Goal: Communication & Community: Answer question/provide support

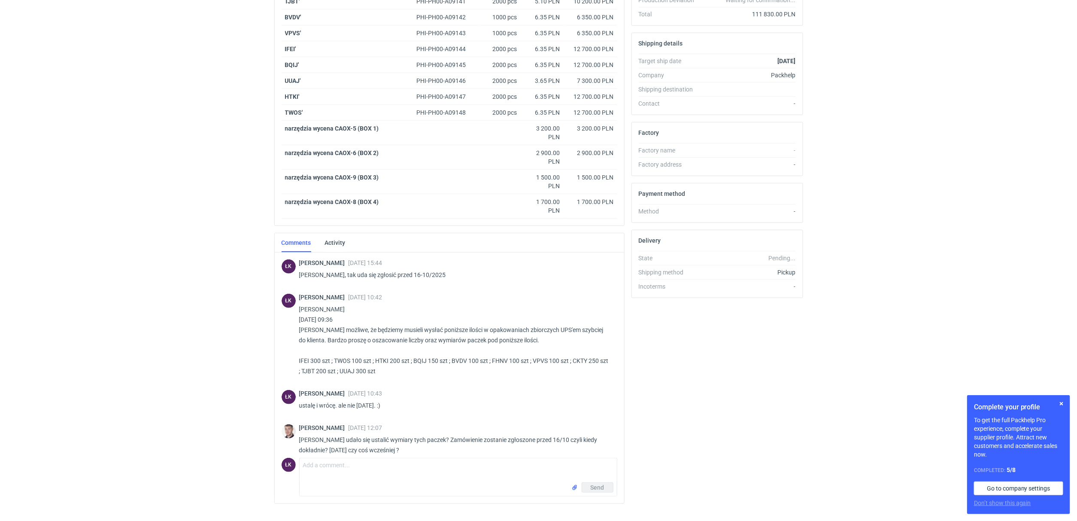
scroll to position [315, 0]
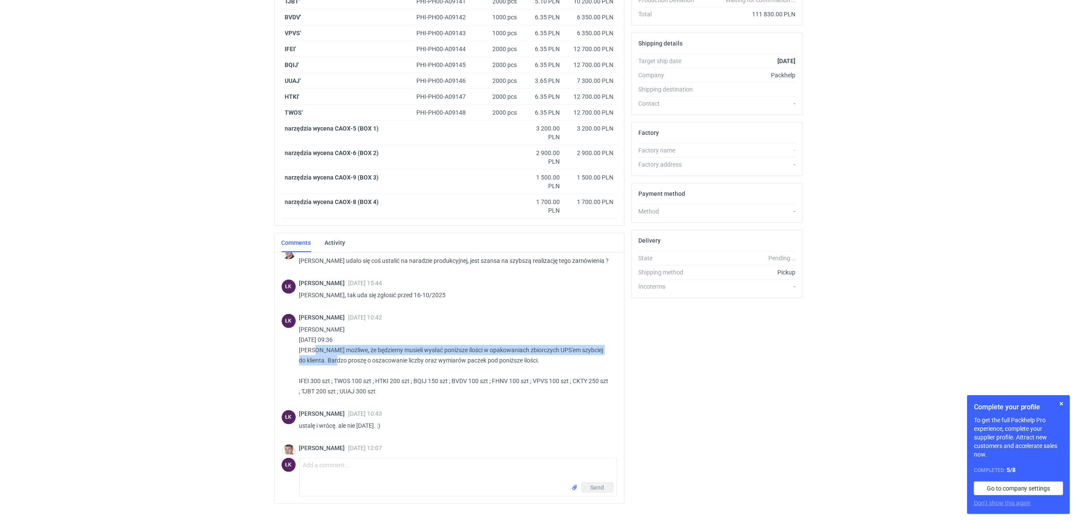
drag, startPoint x: 299, startPoint y: 351, endPoint x: 324, endPoint y: 362, distance: 27.5
click at [324, 362] on p "[PERSON_NAME] [DATE] 09:36 [PERSON_NAME] możliwe, że będziemy musieli wysłać po…" at bounding box center [454, 360] width 311 height 72
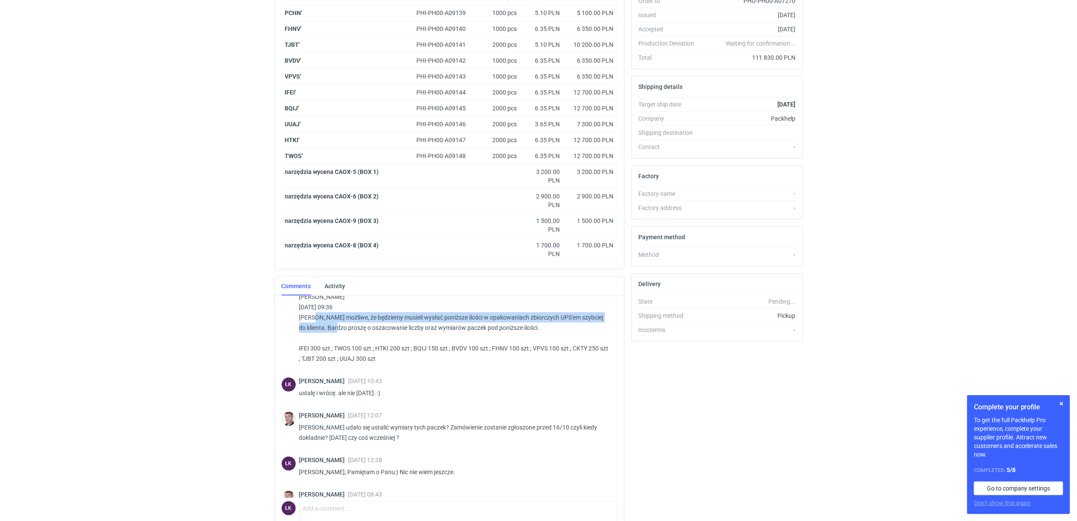
scroll to position [315, 0]
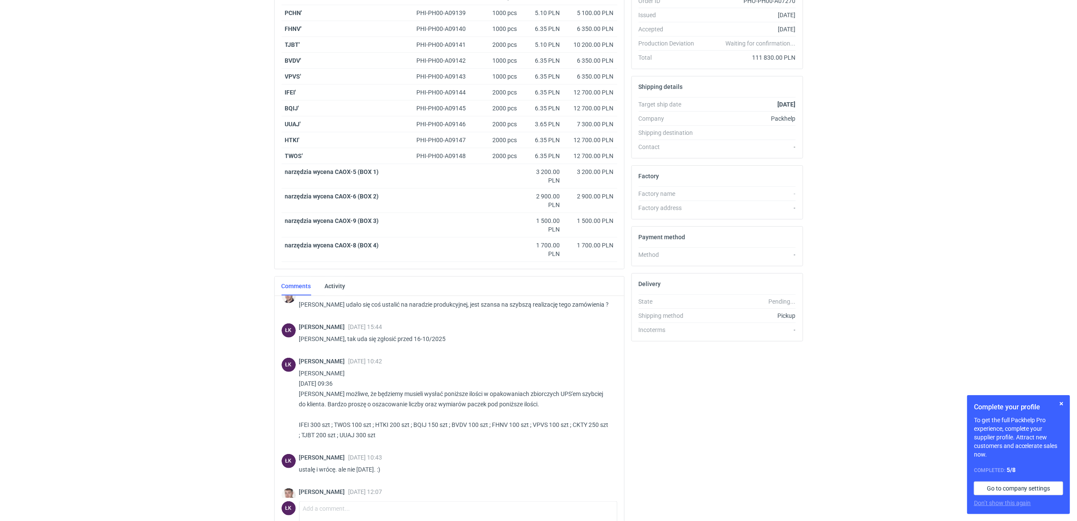
click at [482, 416] on p "[PERSON_NAME] [DATE] 09:36 [PERSON_NAME] możliwe, że będziemy musieli wysłać po…" at bounding box center [454, 404] width 311 height 72
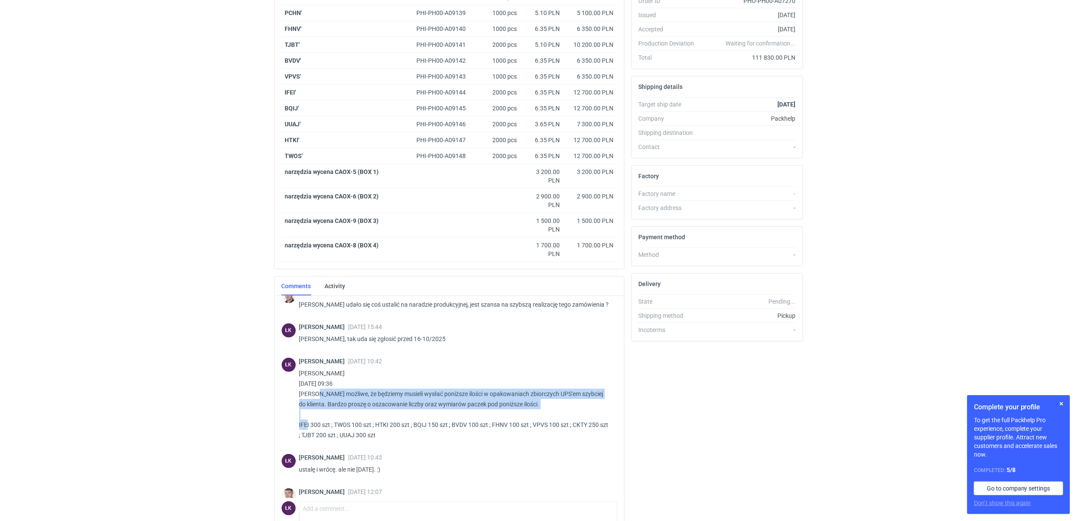
drag, startPoint x: 301, startPoint y: 396, endPoint x: 547, endPoint y: 411, distance: 246.8
click at [547, 411] on p "[PERSON_NAME] [DATE] 09:36 [PERSON_NAME] możliwe, że będziemy musieli wysłać po…" at bounding box center [454, 404] width 311 height 72
click at [549, 409] on p "[PERSON_NAME] [DATE] 09:36 [PERSON_NAME] możliwe, że będziemy musieli wysłać po…" at bounding box center [454, 404] width 311 height 72
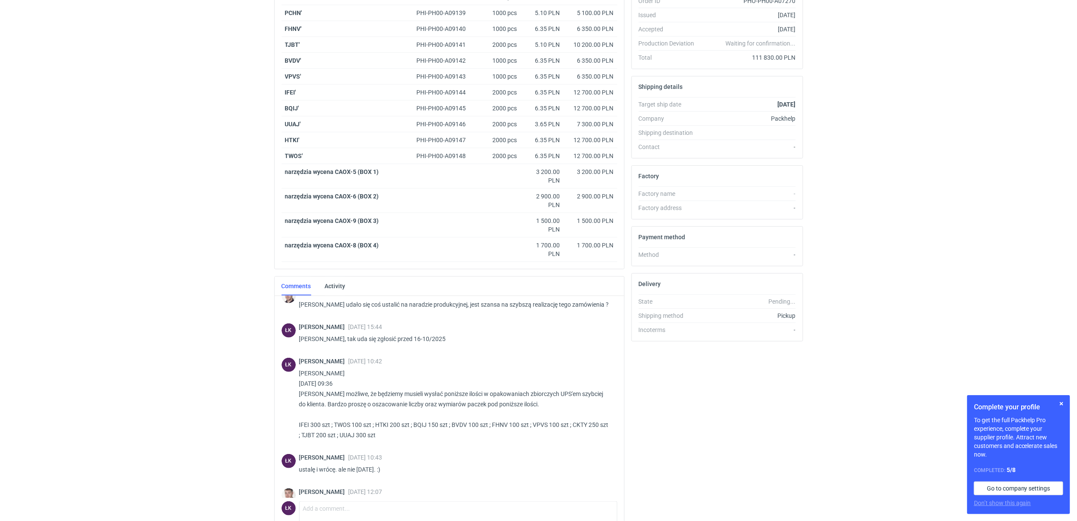
drag, startPoint x: 297, startPoint y: 424, endPoint x: 437, endPoint y: 435, distance: 140.8
click at [437, 435] on div "ŁK Łukasz Kowalski 02 Oct 2025 10:42 Maciej Sikora 02 Oct 2025 09:36 Panie Łuka…" at bounding box center [450, 400] width 336 height 96
click at [360, 427] on p "[PERSON_NAME] [DATE] 09:36 [PERSON_NAME] możliwe, że będziemy musieli wysłać po…" at bounding box center [454, 404] width 311 height 72
drag, startPoint x: 294, startPoint y: 426, endPoint x: 393, endPoint y: 435, distance: 99.6
click at [393, 435] on div "ŁK Łukasz Kowalski 02 Oct 2025 10:42 Maciej Sikora 02 Oct 2025 09:36 Panie Łuka…" at bounding box center [450, 400] width 336 height 96
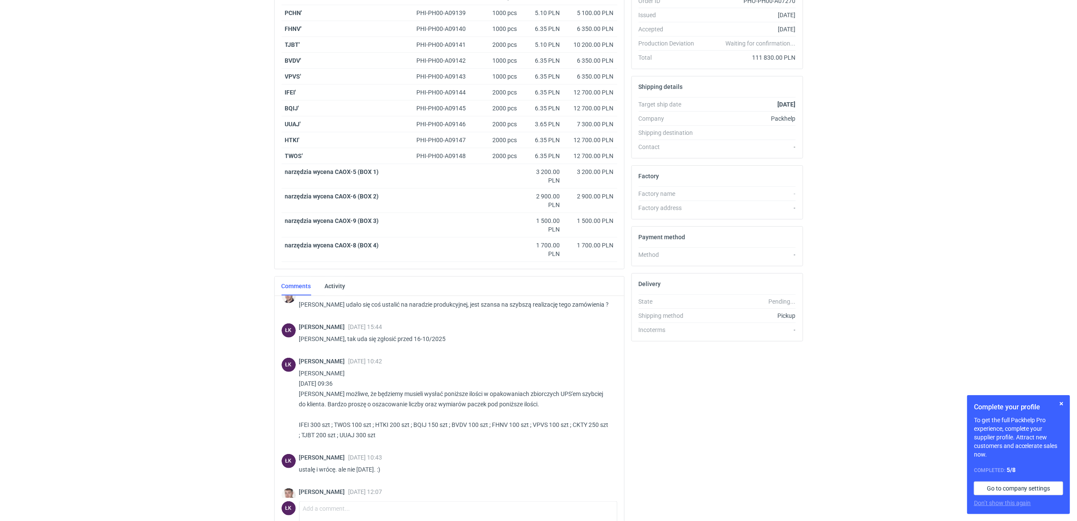
copy p "IFEI 300 szt ; TWOS 100 szt ; HTKI 200 szt ; BQIJ 150 szt ; BVDV 100 szt ; FHNV…"
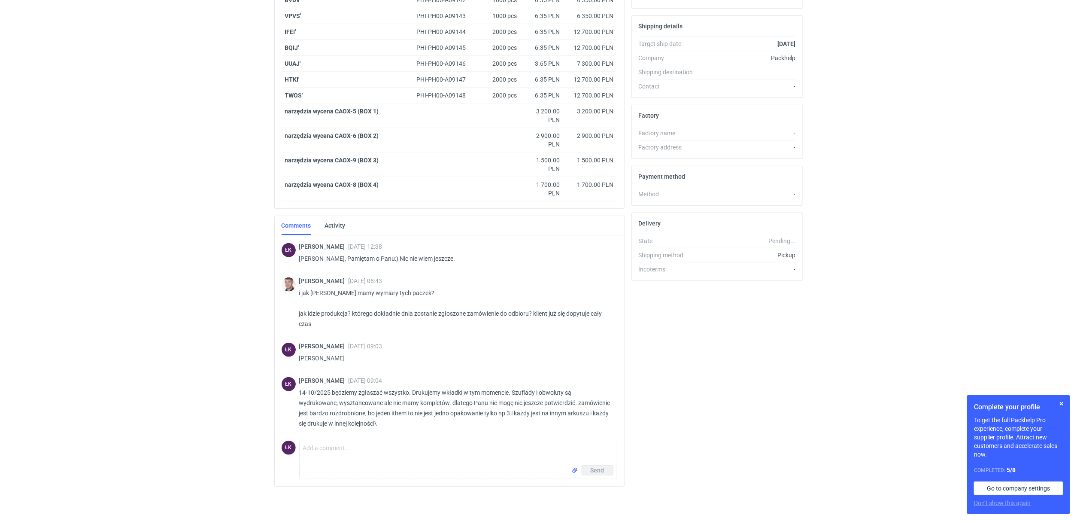
scroll to position [544, 0]
click at [52, 267] on html "RFQs Specs Designs Items Orders Customers Tools Analytics 15 10 ŁK Łukasz Kowal…" at bounding box center [538, 6] width 1077 height 521
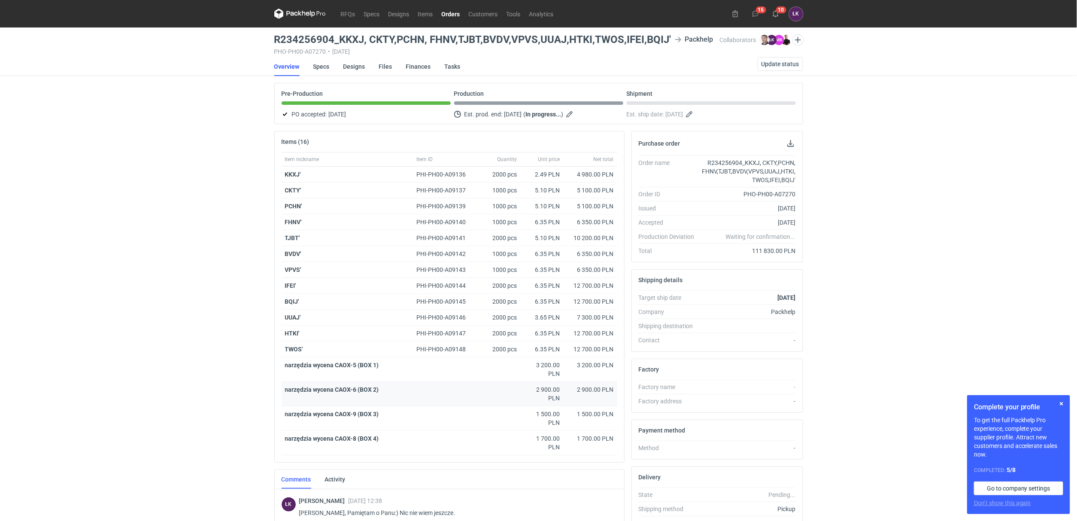
scroll to position [256, 0]
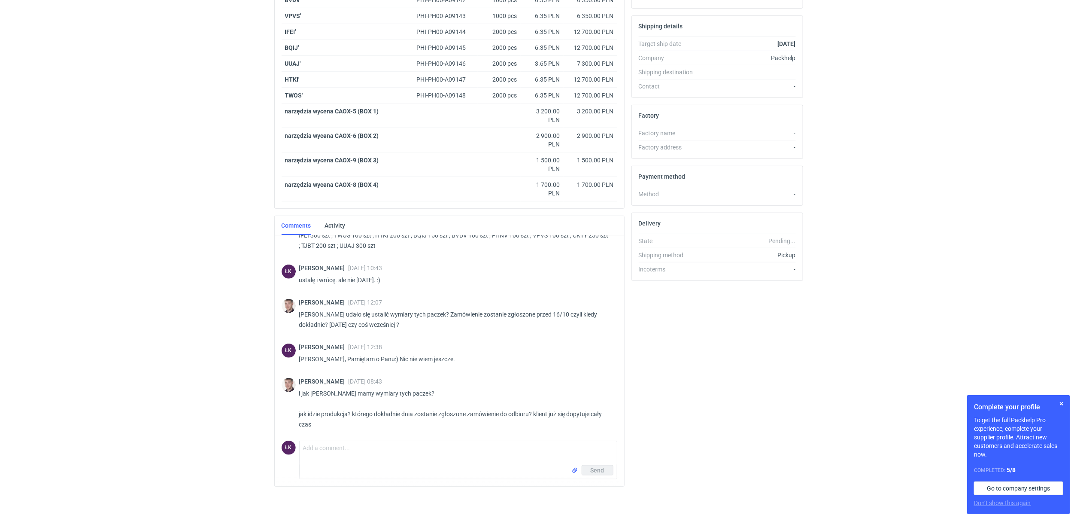
scroll to position [256, 0]
click at [333, 459] on textarea "Comment message" at bounding box center [458, 453] width 317 height 24
type textarea "[PERSON_NAME]"
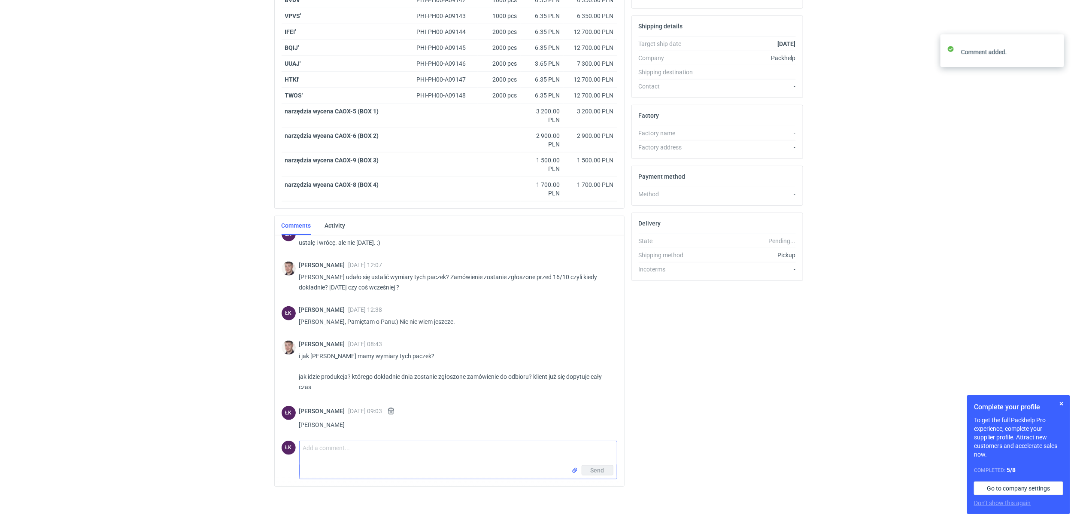
scroll to position [482, 0]
click at [515, 447] on textarea "14-10/2025 będziemy zgłaszać wszystko. Drukujemy wkładki w tym momencie. NIe ma…" at bounding box center [458, 453] width 317 height 24
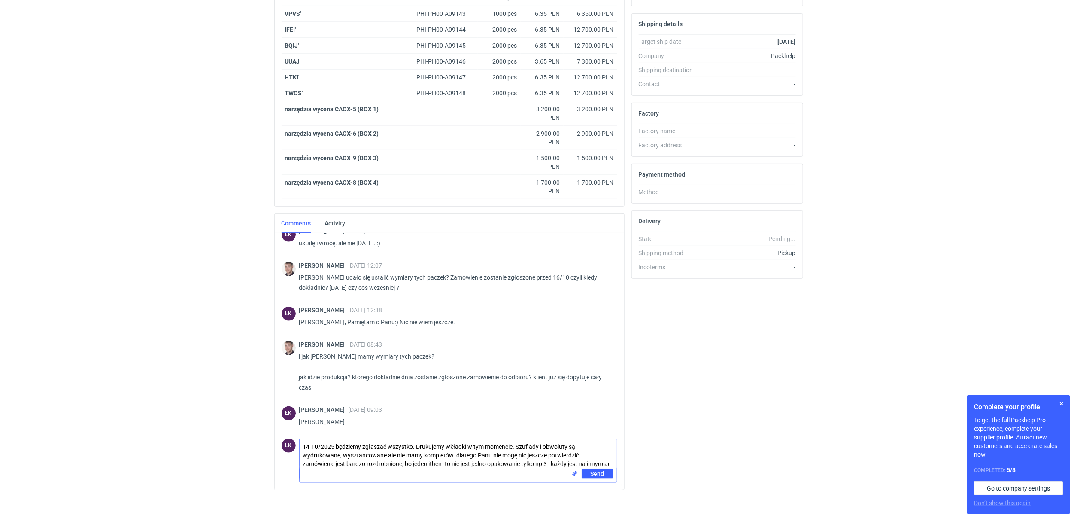
scroll to position [0, 0]
type textarea "14-10/2025 będziemy zgłaszać wszystko. Drukujemy wkładki w tym momencie. Szufla…"
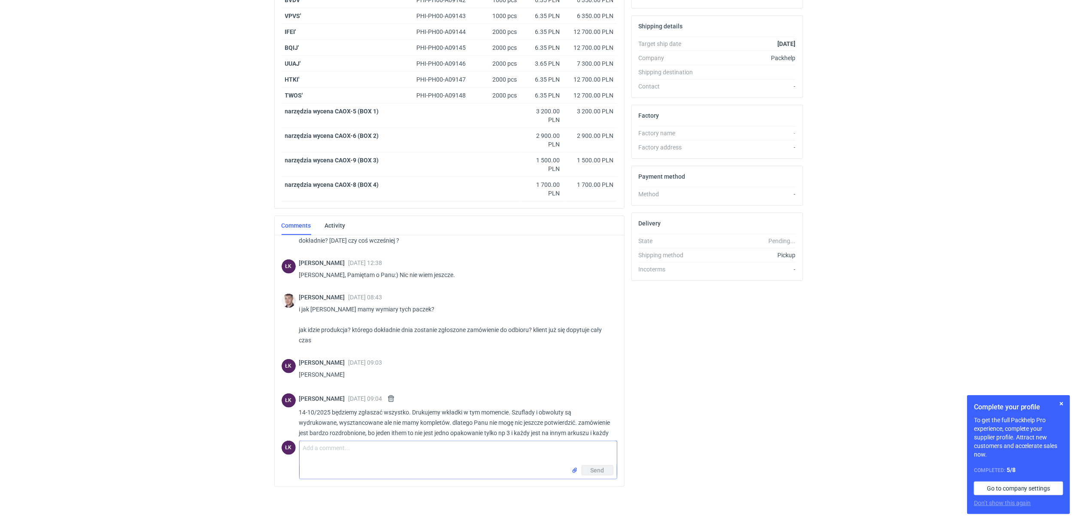
scroll to position [547, 0]
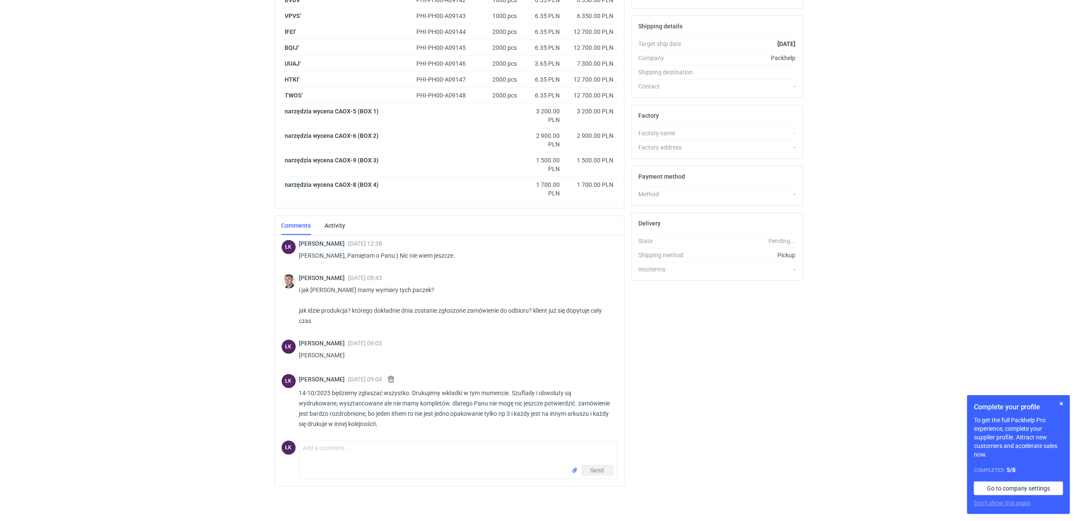
click at [650, 350] on div "Purchase order Order name R234256904_KKXJ, CKTY,PCHN, FHNV,TJBT,BVDV,VPVS,UUAJ,…" at bounding box center [717, 185] width 179 height 616
click at [330, 458] on textarea "Comment message" at bounding box center [458, 453] width 317 height 24
click at [334, 450] on textarea "Comment message" at bounding box center [458, 453] width 317 height 24
click at [206, 252] on div "RFQs Specs Designs Items Orders Customers Tools Analytics 14 10 ŁK [PERSON_NAME…" at bounding box center [538, 6] width 1077 height 521
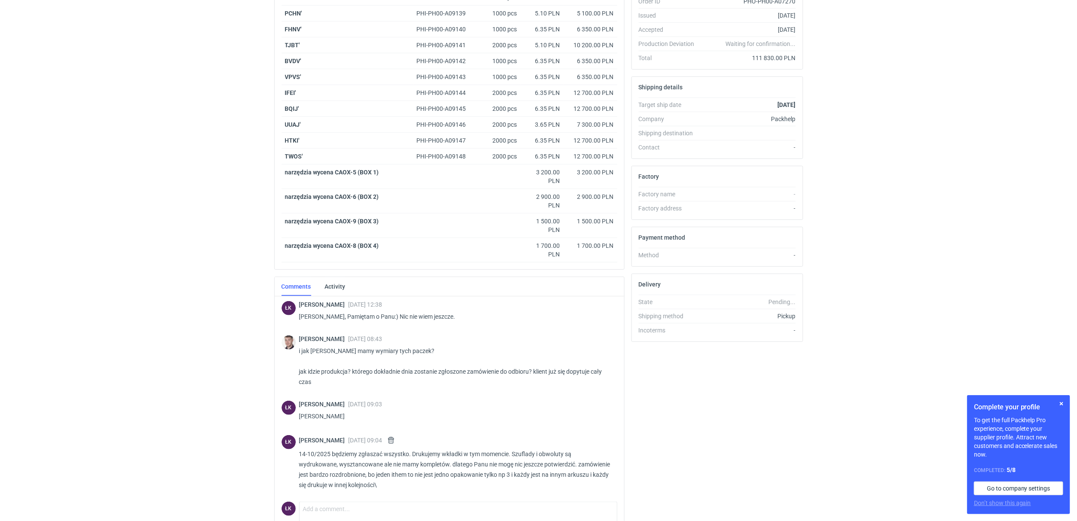
scroll to position [256, 0]
